Goal: Task Accomplishment & Management: Use online tool/utility

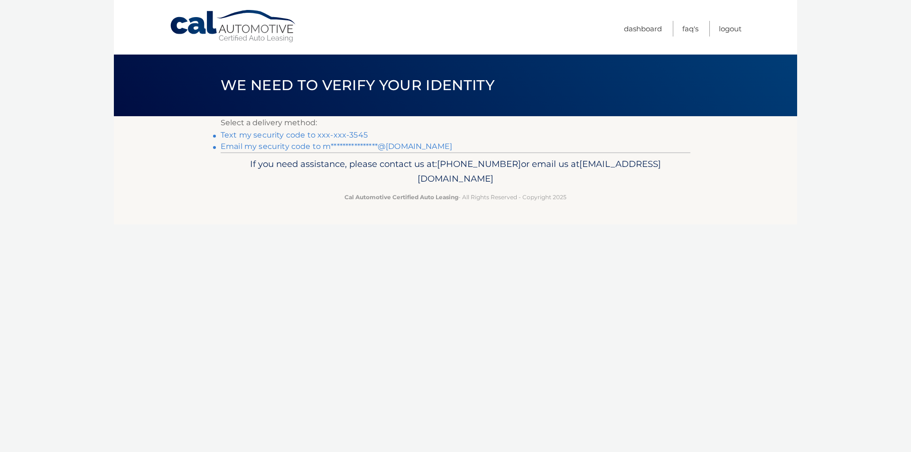
click at [345, 134] on link "Text my security code to xxx-xxx-3545" at bounding box center [294, 134] width 147 height 9
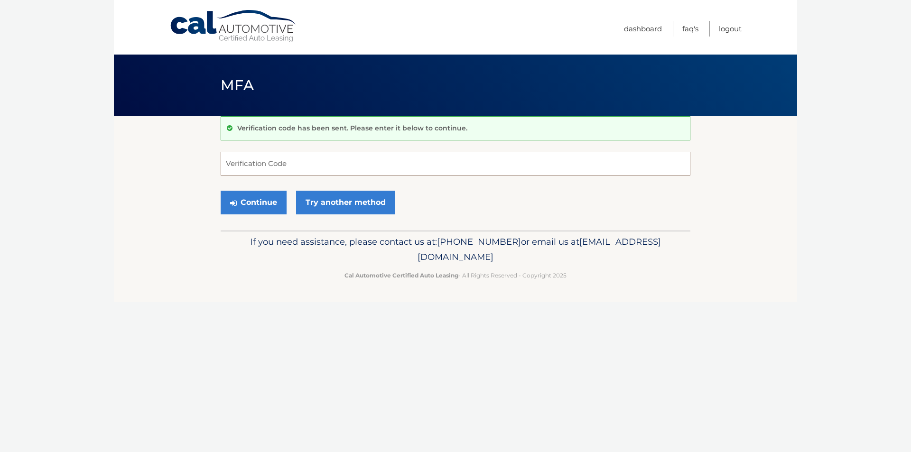
click at [366, 159] on input "Verification Code" at bounding box center [456, 164] width 470 height 24
type input "178733"
click at [221, 191] on button "Continue" at bounding box center [254, 203] width 66 height 24
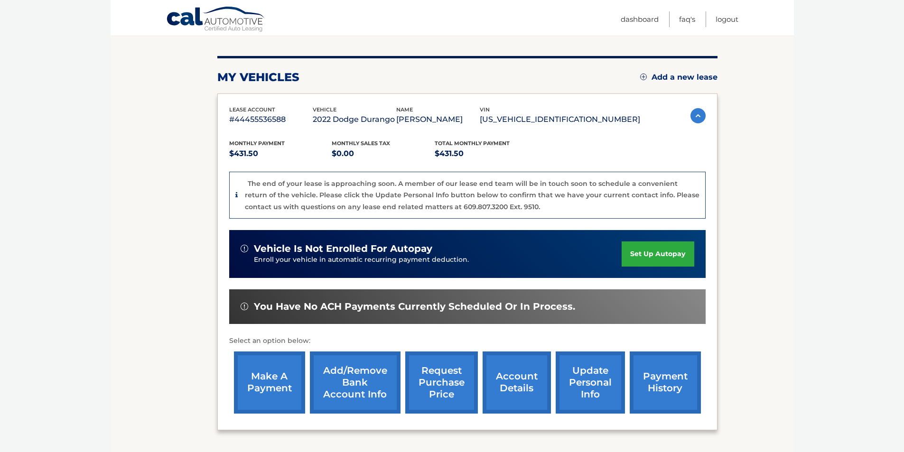
scroll to position [142, 0]
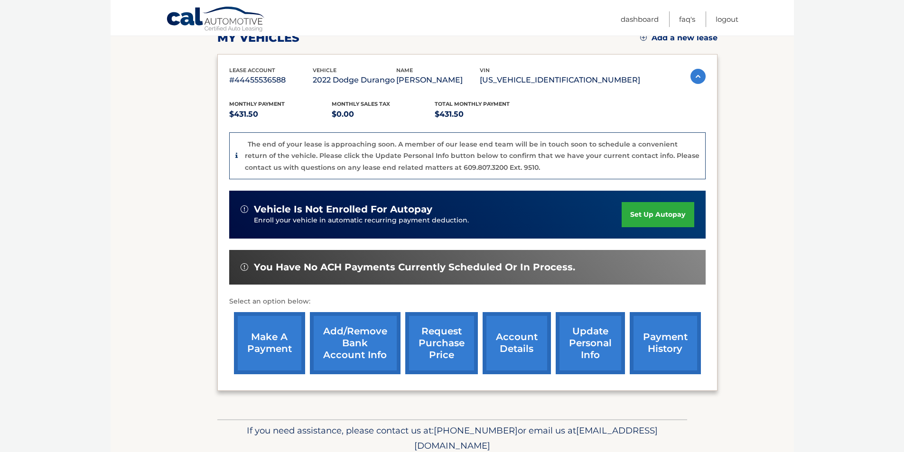
click at [282, 347] on link "make a payment" at bounding box center [269, 343] width 71 height 62
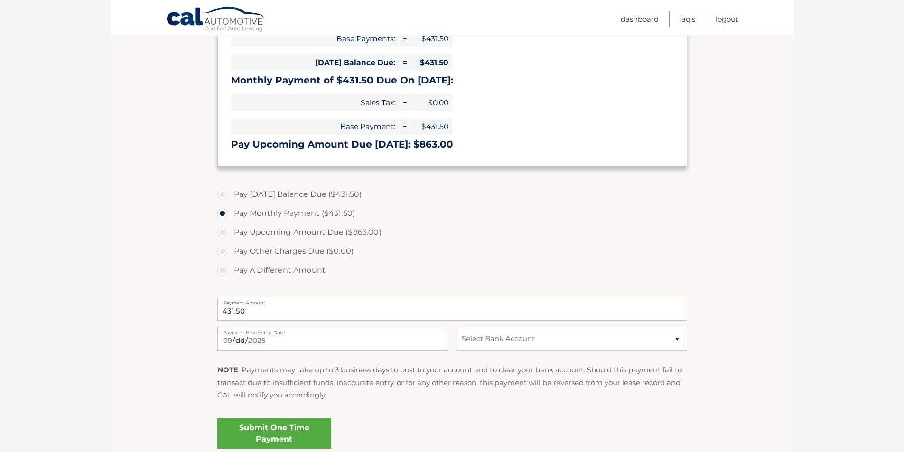
scroll to position [190, 0]
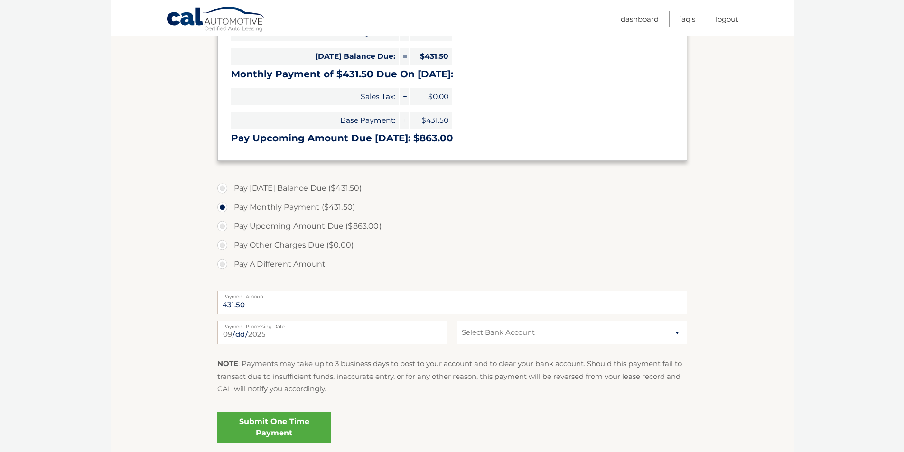
click at [487, 339] on select "Select Bank Account Checking WELLS FARGO BANK *****9555 Checking SANTANDER ****…" at bounding box center [571, 333] width 230 height 24
select select "NjdiODRlNzYtMzhkMy00OWJlLThiMTEtMmZhYWRhNjMwMTg1"
click at [456, 321] on select "Select Bank Account Checking WELLS FARGO BANK *****9555 Checking SANTANDER ****…" at bounding box center [571, 333] width 230 height 24
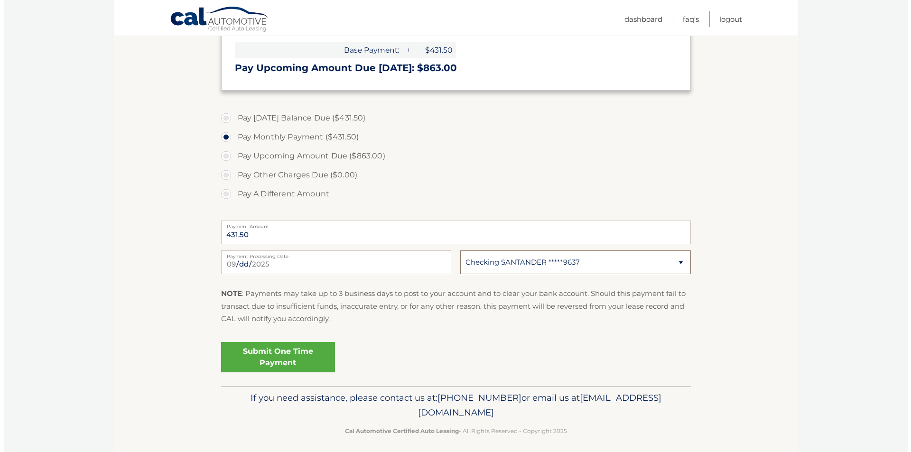
scroll to position [266, 0]
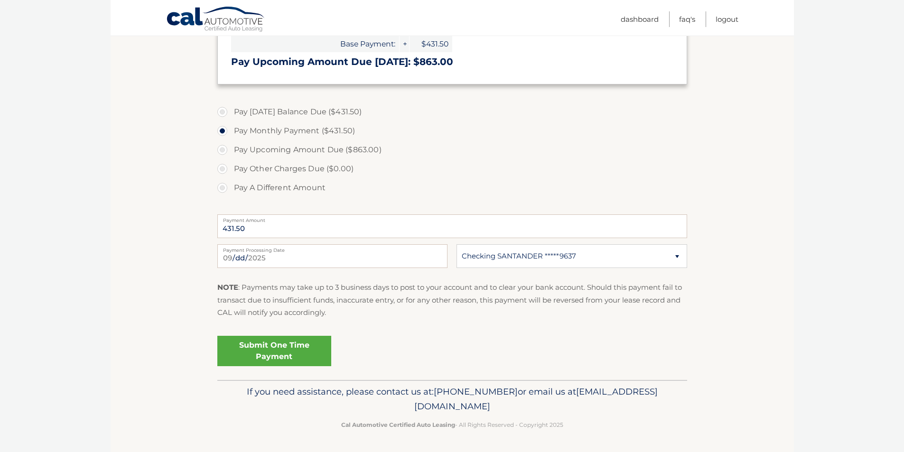
click at [281, 358] on link "Submit One Time Payment" at bounding box center [274, 351] width 114 height 30
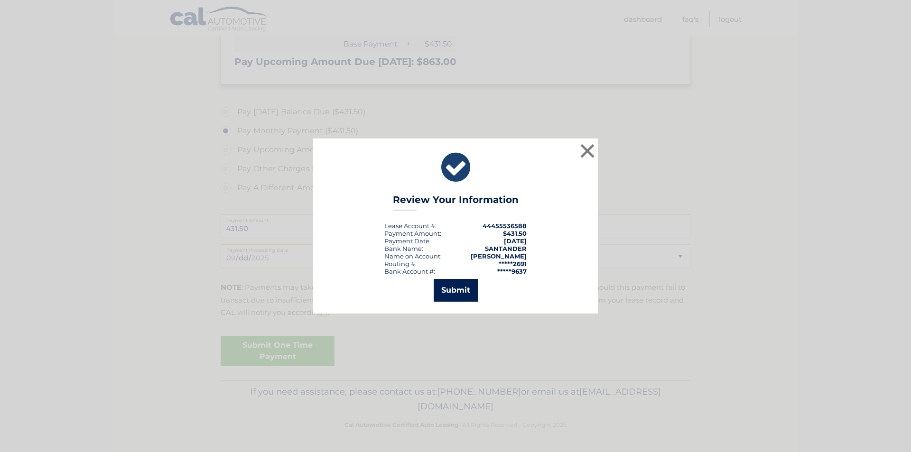
click at [452, 292] on button "Submit" at bounding box center [455, 290] width 44 height 23
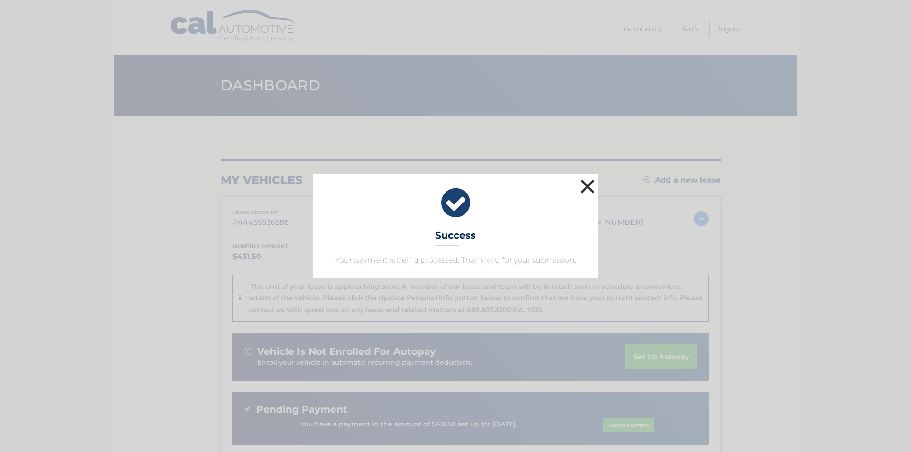
click at [587, 191] on button "×" at bounding box center [587, 186] width 19 height 19
